Goal: Use online tool/utility: Utilize a website feature to perform a specific function

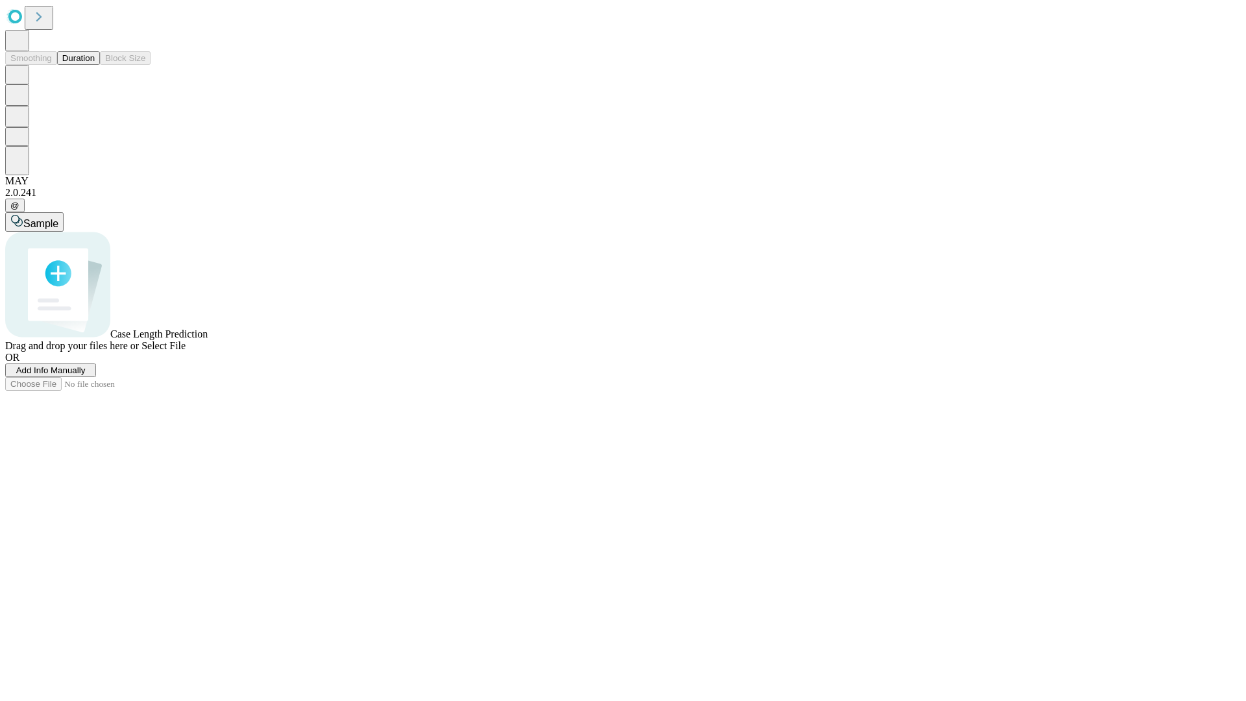
click at [95, 65] on button "Duration" at bounding box center [78, 58] width 43 height 14
click at [86, 375] on span "Add Info Manually" at bounding box center [50, 370] width 69 height 10
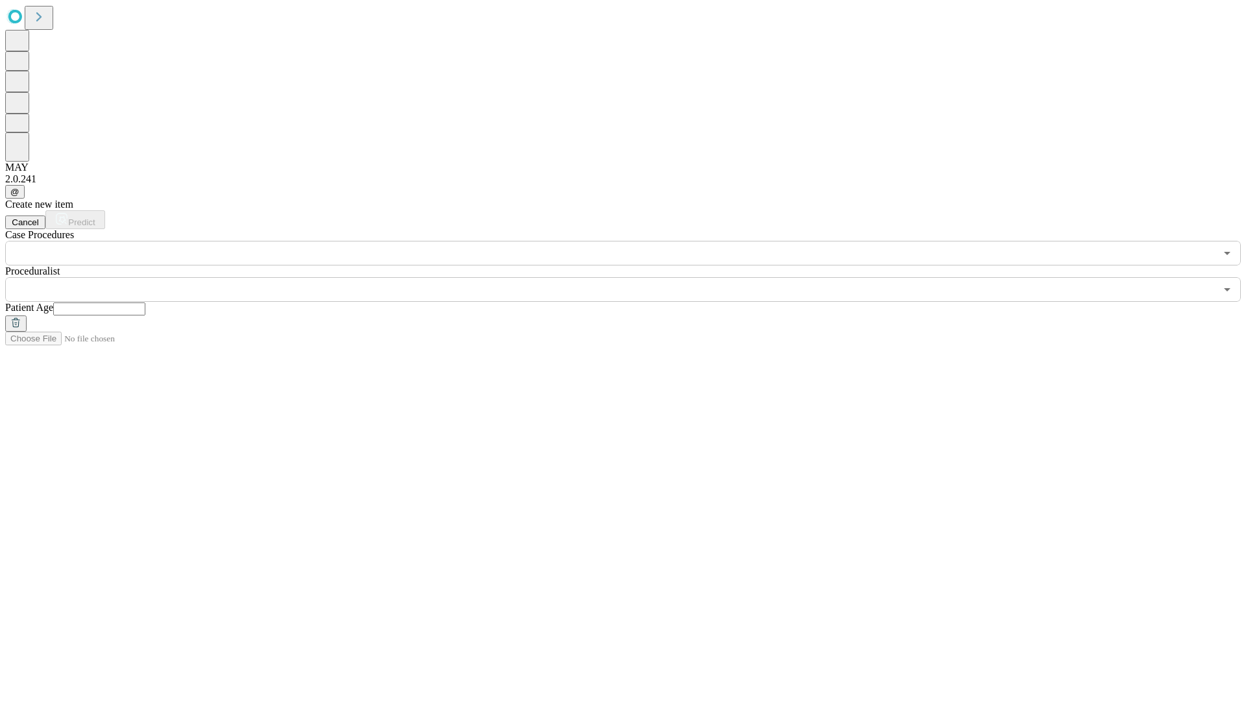
click at [145, 302] on input "text" at bounding box center [99, 308] width 92 height 13
type input "**"
click at [632, 277] on input "text" at bounding box center [610, 289] width 1210 height 25
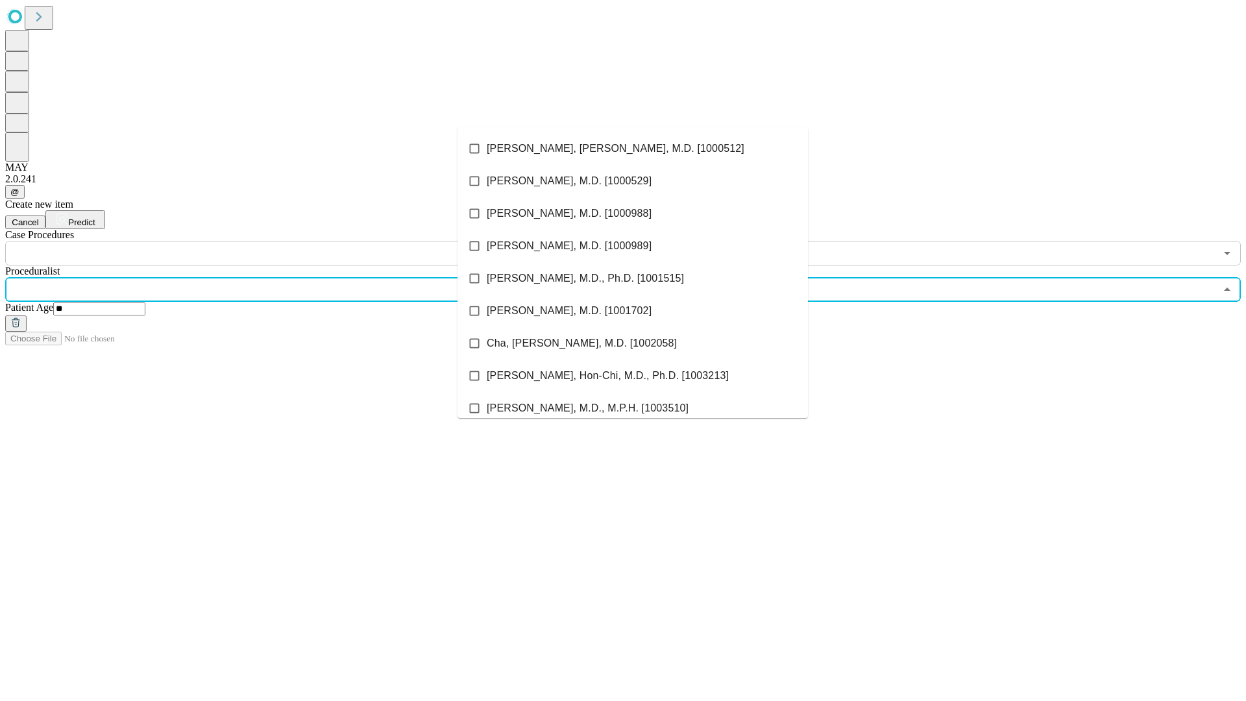
click at [633, 149] on li "[PERSON_NAME], [PERSON_NAME], M.D. [1000512]" at bounding box center [632, 148] width 350 height 32
click at [273, 241] on input "text" at bounding box center [610, 253] width 1210 height 25
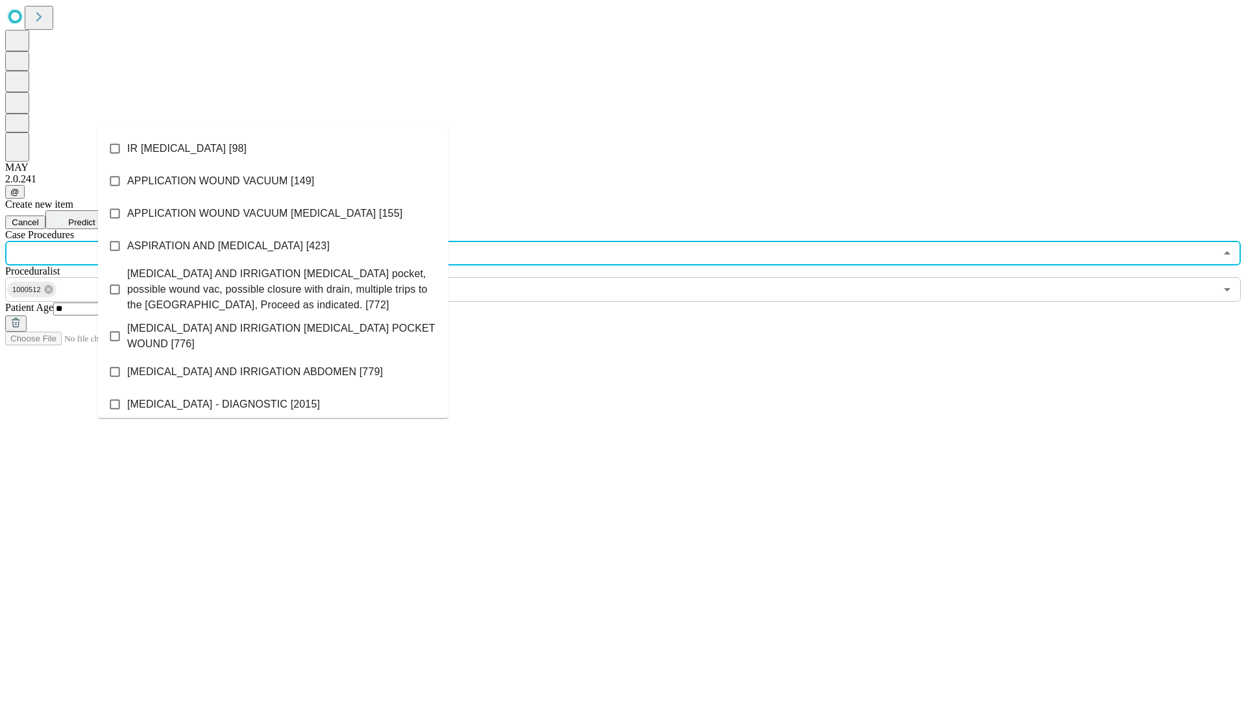
click at [273, 149] on li "IR [MEDICAL_DATA] [98]" at bounding box center [273, 148] width 350 height 32
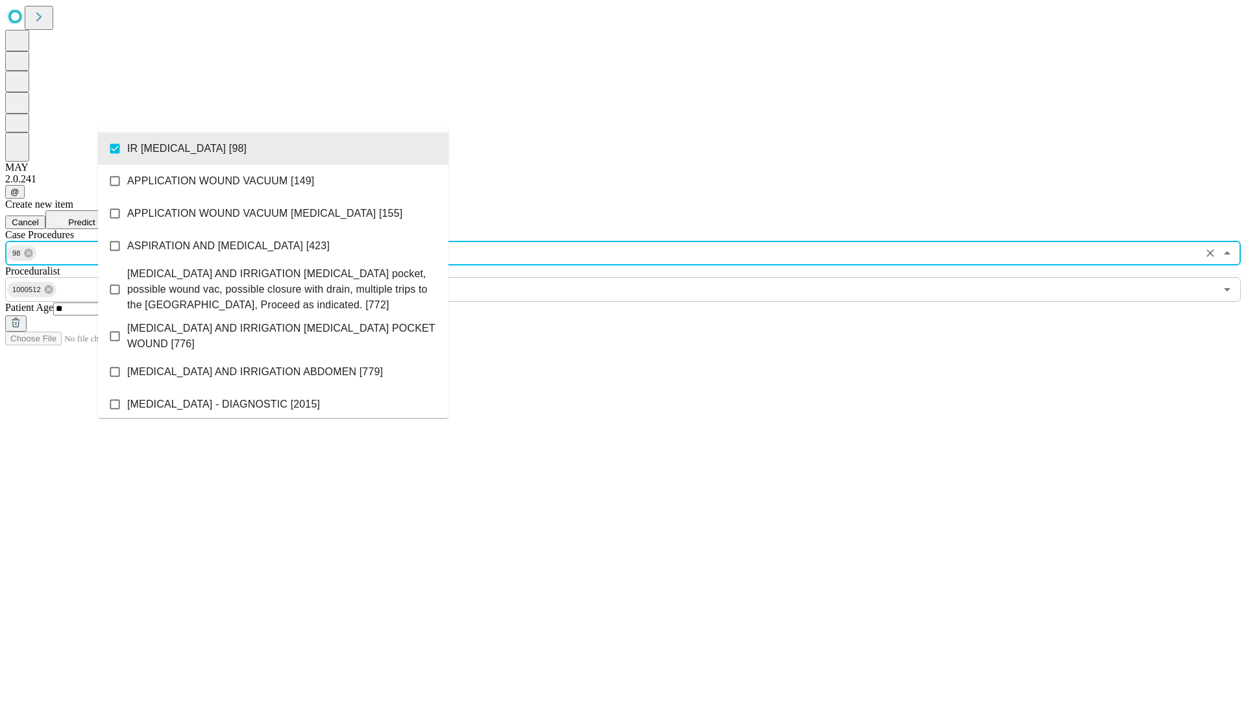
click at [95, 217] on span "Predict" at bounding box center [81, 222] width 27 height 10
